Goal: Information Seeking & Learning: Learn about a topic

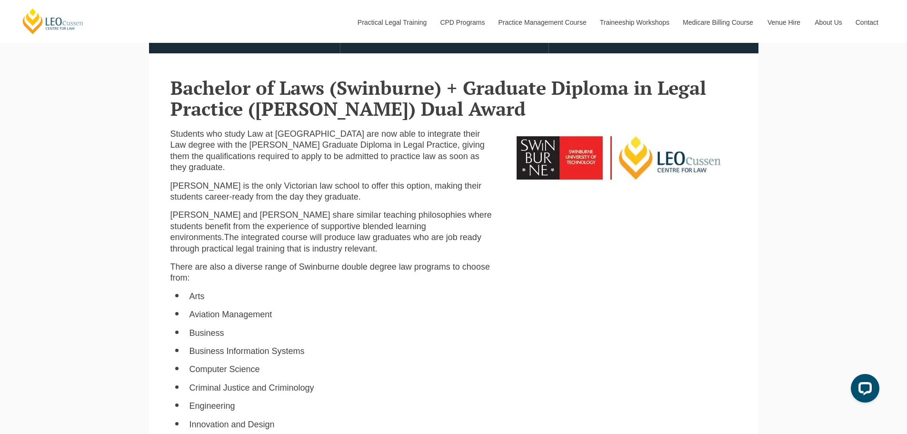
scroll to position [333, 0]
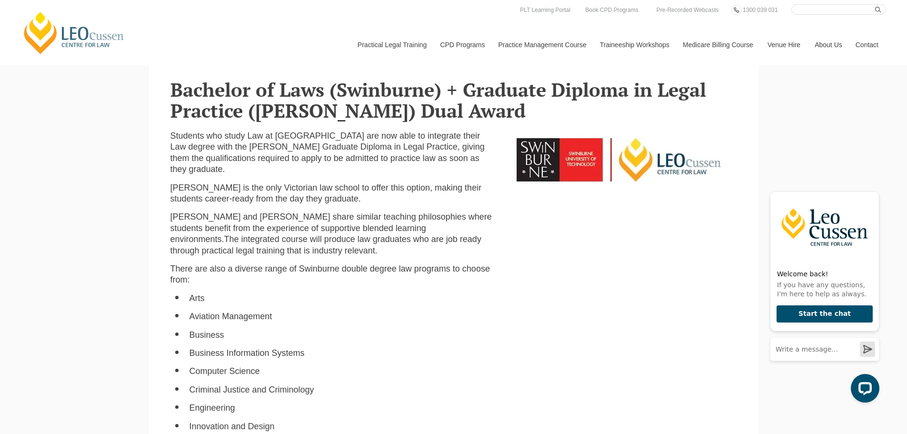
click at [567, 244] on div "Students who study Law at Swinburne University of Technology are now able to in…" at bounding box center [453, 413] width 581 height 565
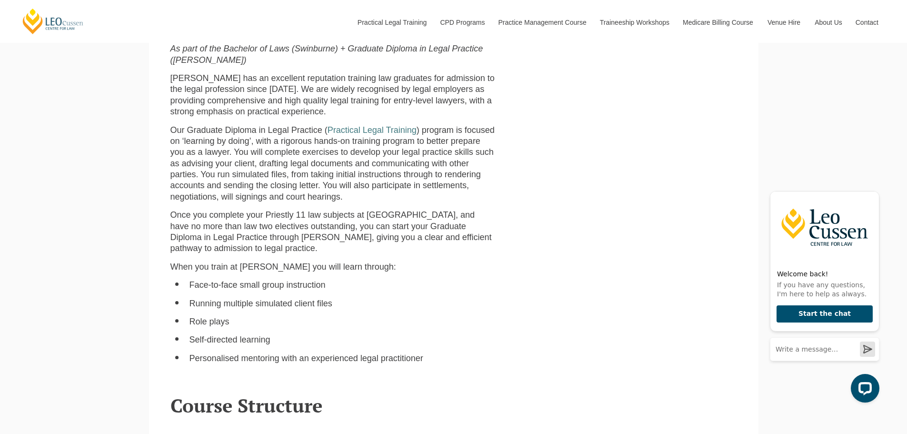
click at [334, 230] on span "Once you complete your Priestly 11 law subjects at Swinburne, and have no more …" at bounding box center [331, 231] width 321 height 43
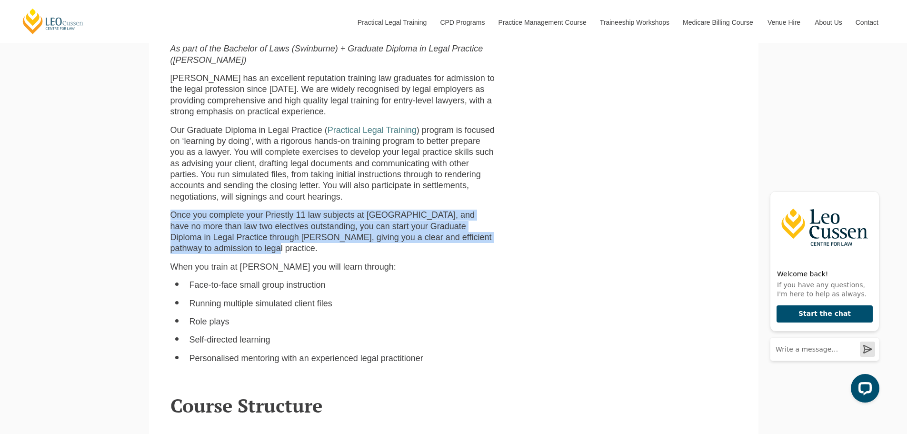
drag, startPoint x: 237, startPoint y: 236, endPoint x: 172, endPoint y: 205, distance: 71.4
click at [171, 210] on p "Once you complete your Priestly 11 law subjects at Swinburne, and have no more …" at bounding box center [333, 232] width 325 height 45
copy span "Once you complete your Priestly 11 law subjects at Swinburne, and have no more …"
click at [546, 207] on div "As part of the Bachelor of Laws (Swinburne) + Graduate Diploma in Legal Practic…" at bounding box center [453, 207] width 581 height 328
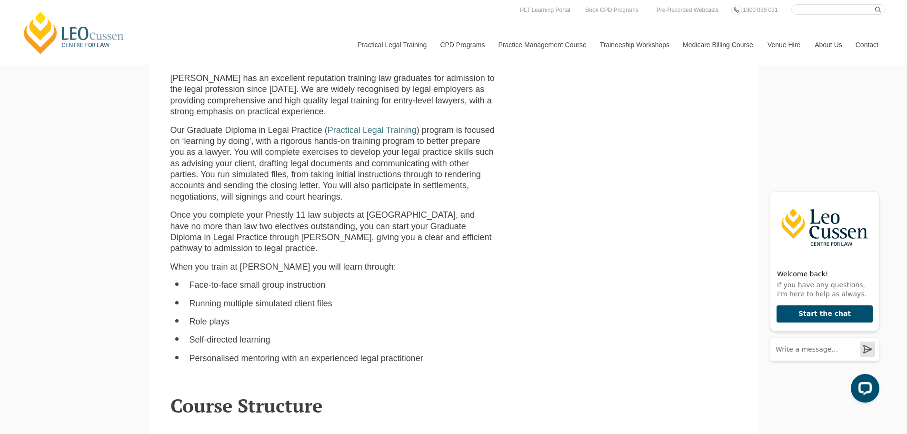
click at [432, 188] on p "Our Graduate Diploma in Legal Practice ( Practical Legal Training ) program is …" at bounding box center [333, 164] width 325 height 78
